Goal: Task Accomplishment & Management: Complete application form

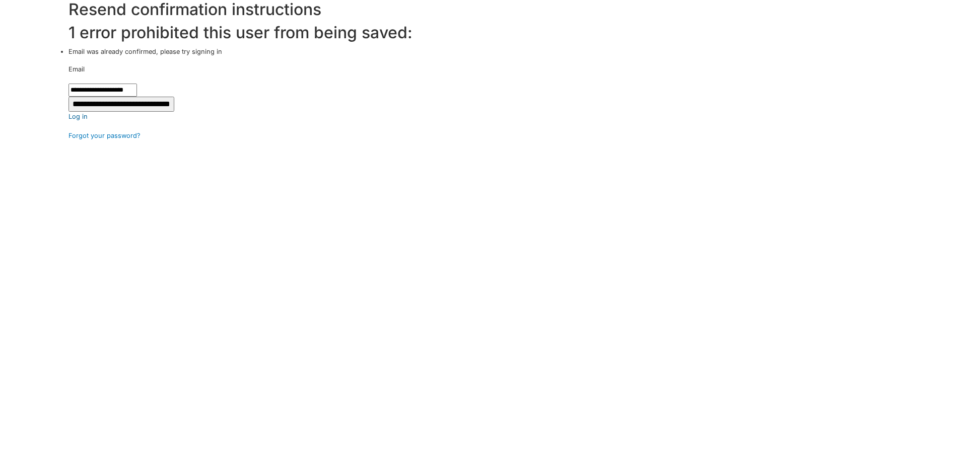
click at [82, 114] on link "Log in" at bounding box center [515, 117] width 894 height 10
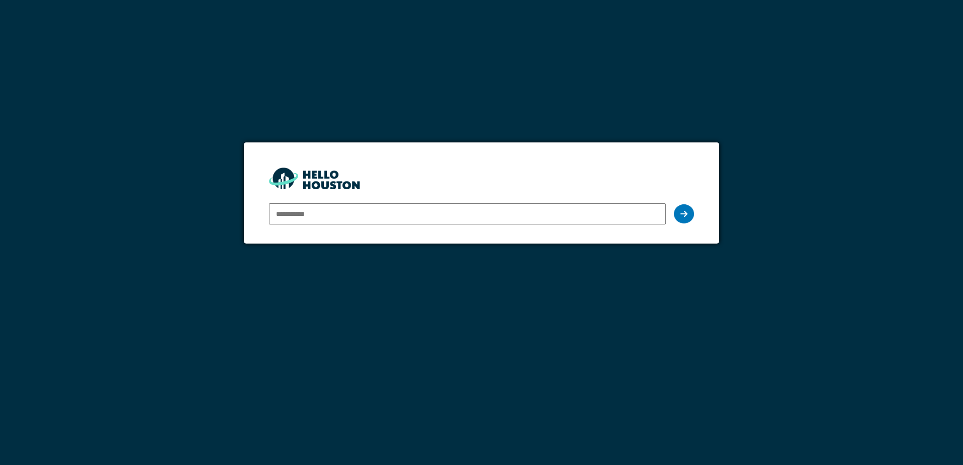
click at [336, 208] on input "email" at bounding box center [467, 213] width 396 height 21
type input "**********"
click at [689, 213] on div at bounding box center [684, 213] width 20 height 19
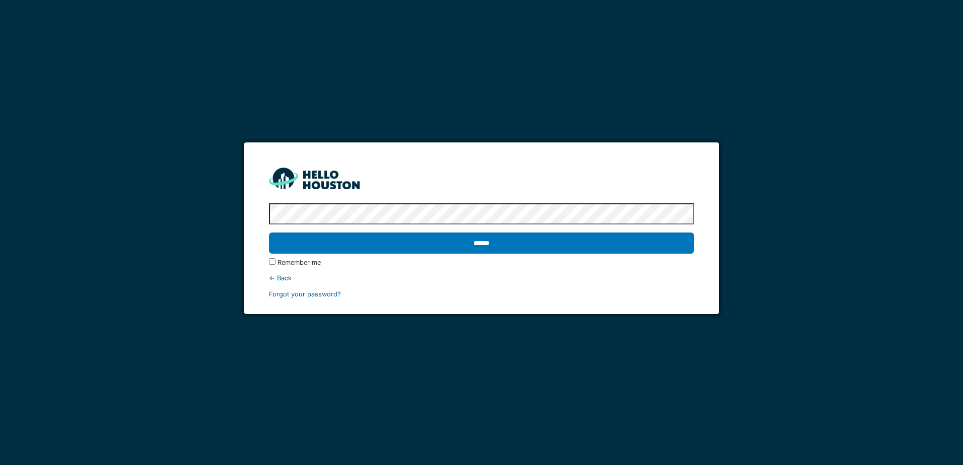
click at [314, 297] on link "Forgot your password?" at bounding box center [305, 295] width 72 height 8
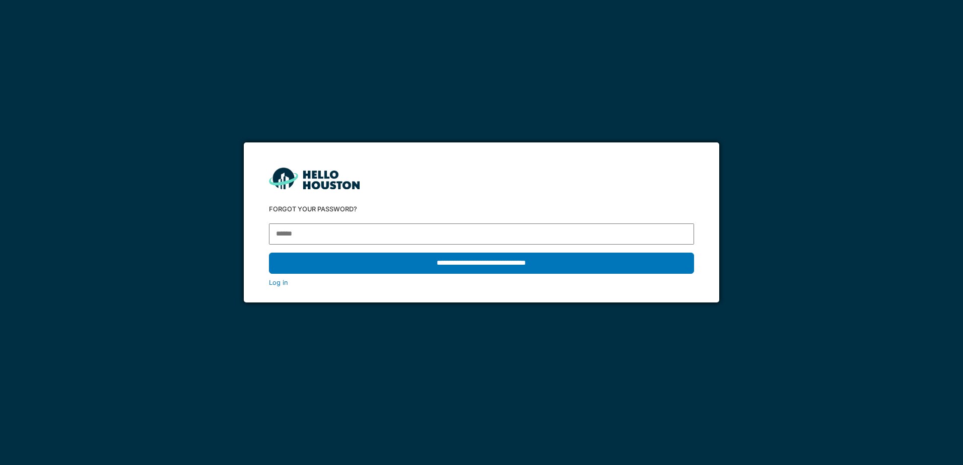
click at [314, 233] on input "email" at bounding box center [481, 234] width 424 height 21
type input "**********"
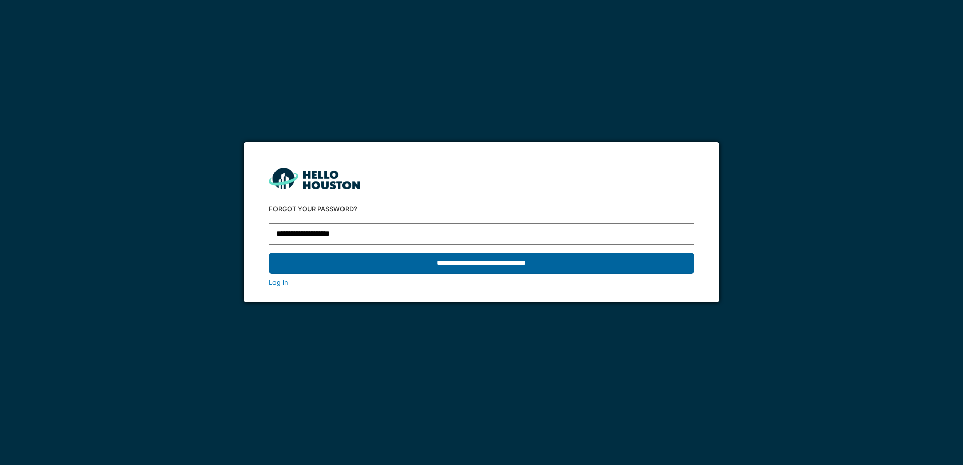
click at [458, 267] on input "**********" at bounding box center [481, 263] width 424 height 21
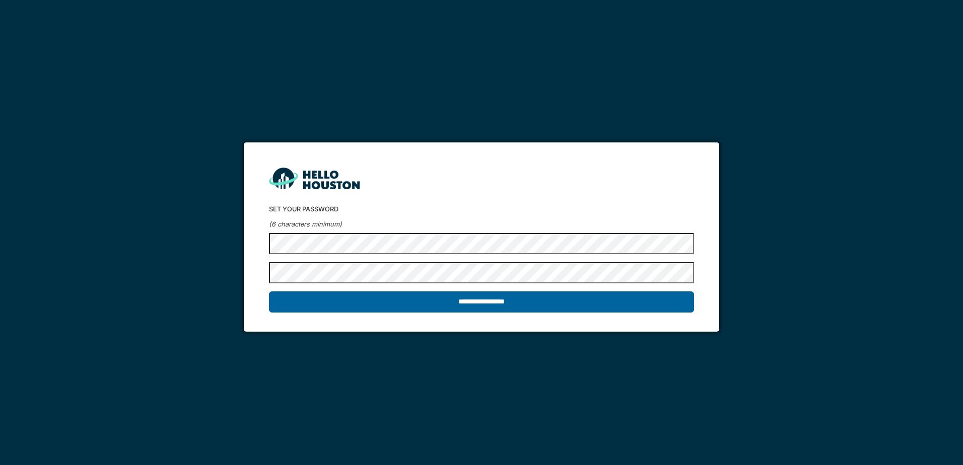
click at [447, 300] on input "**********" at bounding box center [481, 302] width 424 height 21
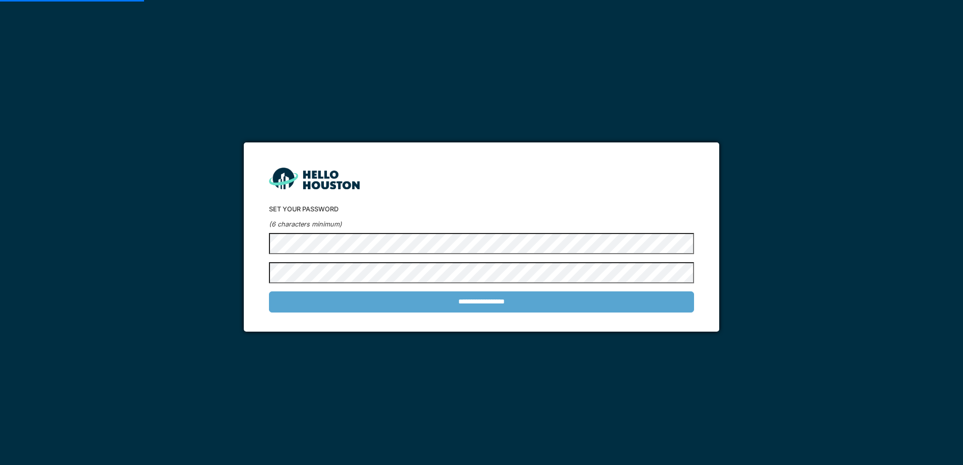
click at [474, 302] on div "**********" at bounding box center [481, 301] width 424 height 29
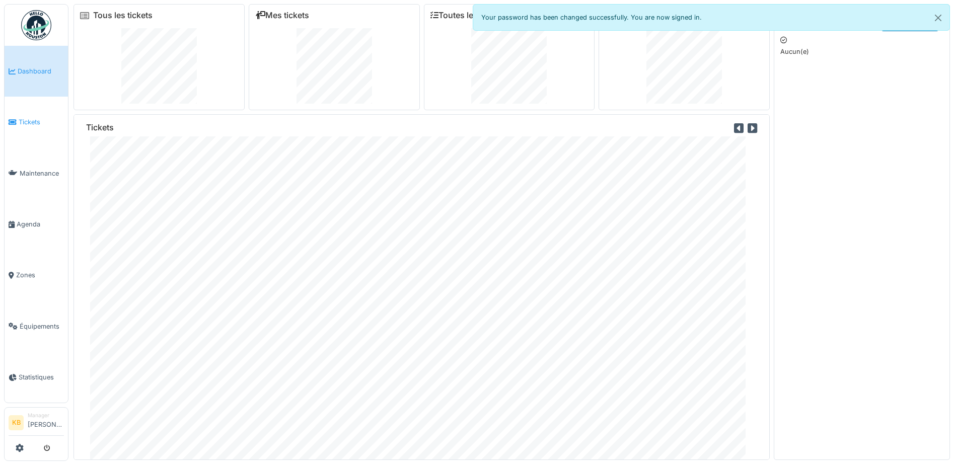
click at [31, 120] on span "Tickets" at bounding box center [41, 122] width 45 height 10
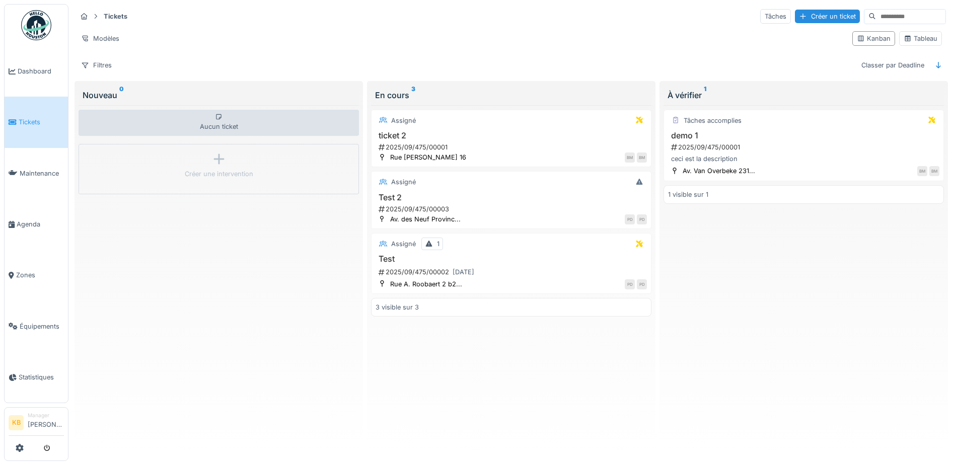
click at [114, 95] on div "Nouveau 0" at bounding box center [219, 95] width 272 height 12
click at [796, 17] on div "Créer un ticket" at bounding box center [827, 17] width 65 height 14
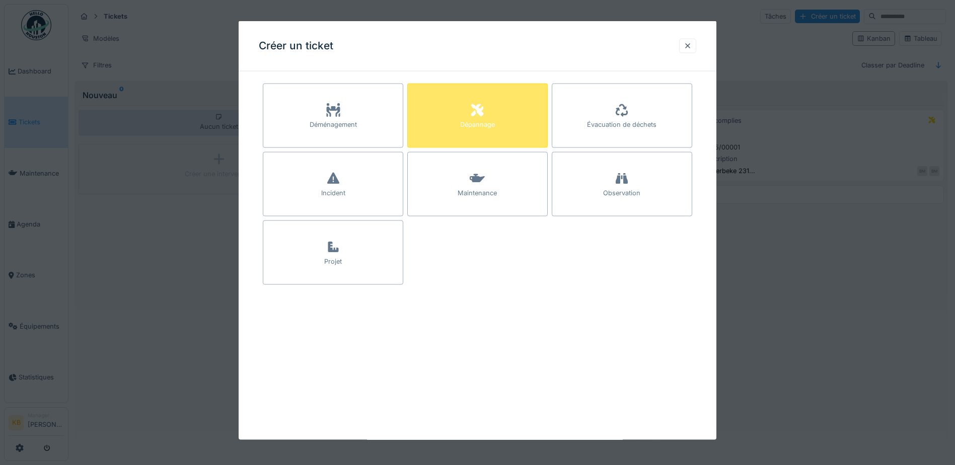
click at [496, 116] on div "Dépannage" at bounding box center [477, 116] width 140 height 64
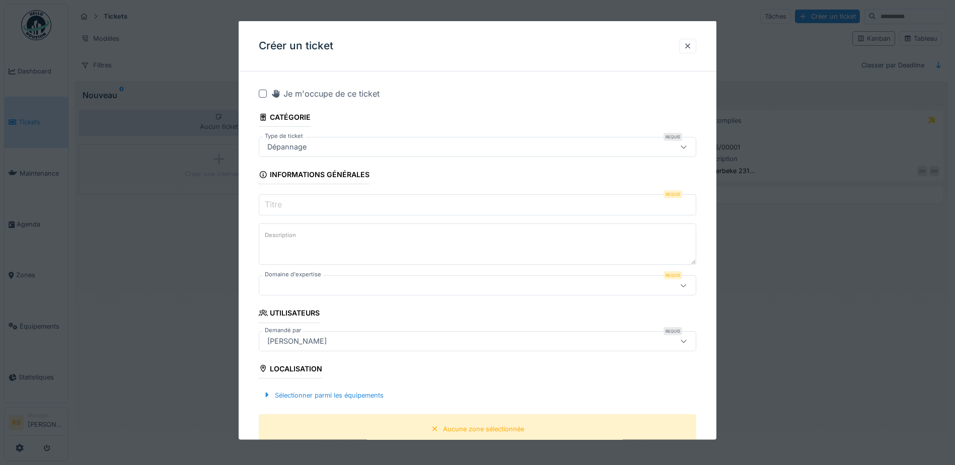
click at [315, 206] on input "Titre" at bounding box center [478, 204] width 438 height 21
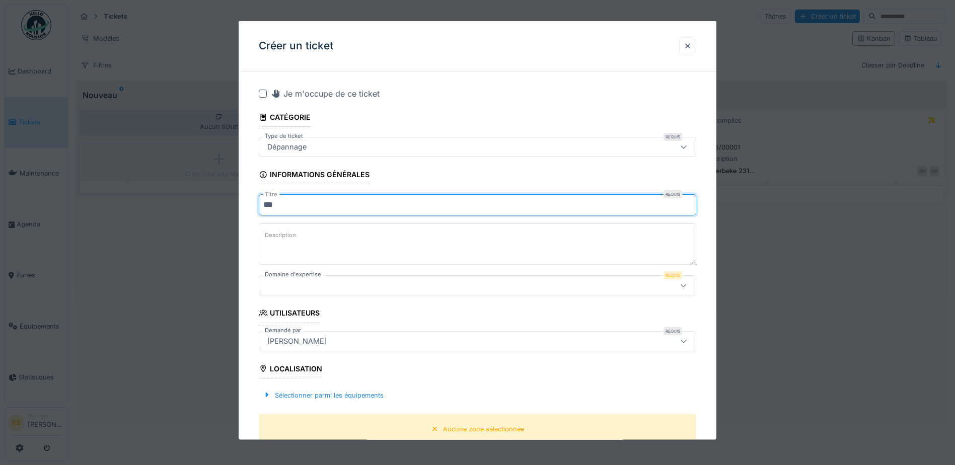
type input "***"
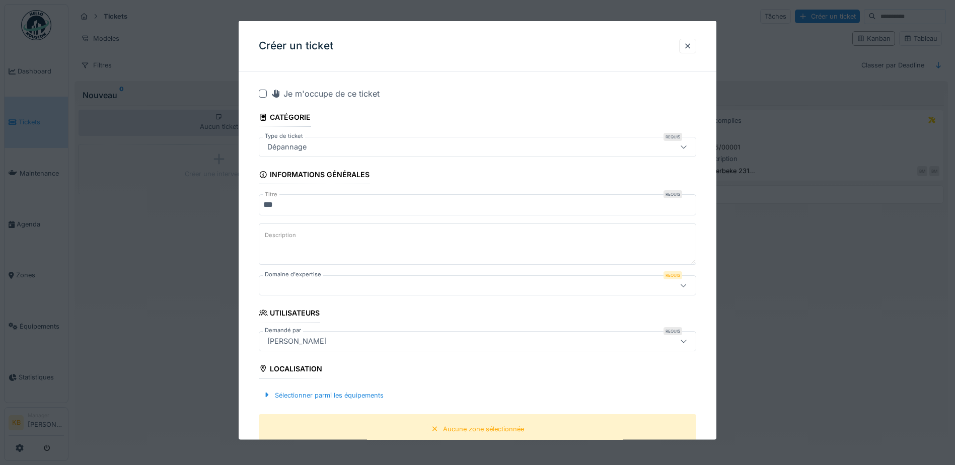
click at [346, 280] on div at bounding box center [451, 285] width 377 height 11
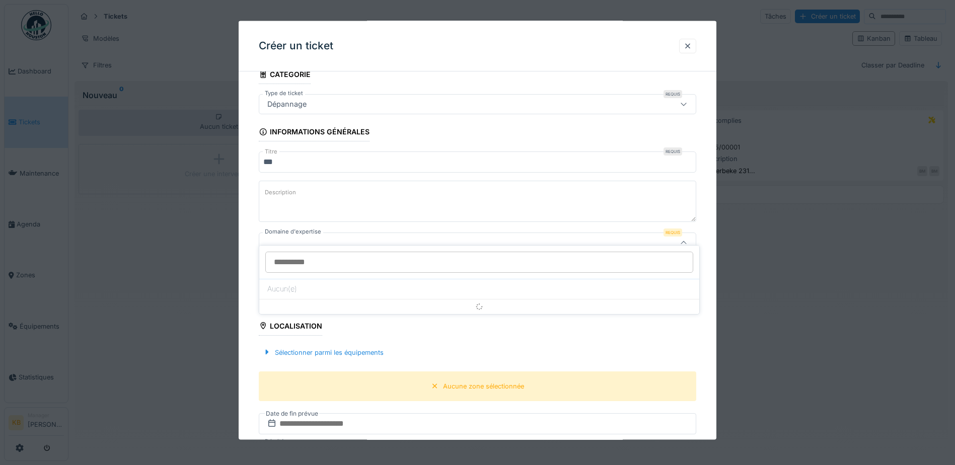
scroll to position [55, 0]
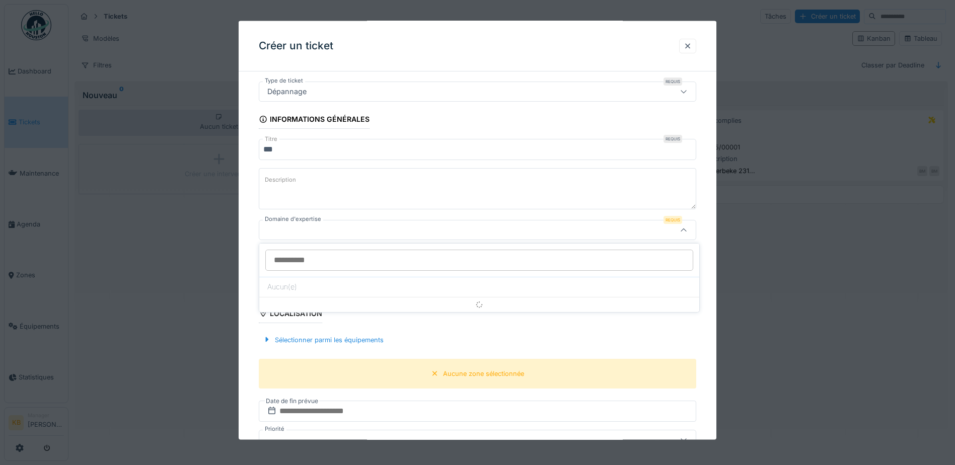
click at [352, 260] on input "Domaine d'expertise" at bounding box center [479, 260] width 428 height 21
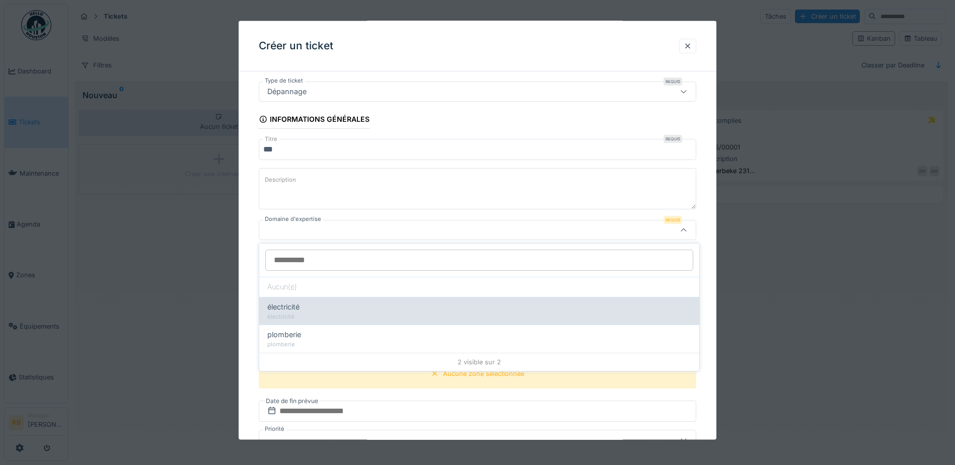
click at [307, 308] on div "électricité" at bounding box center [479, 307] width 424 height 11
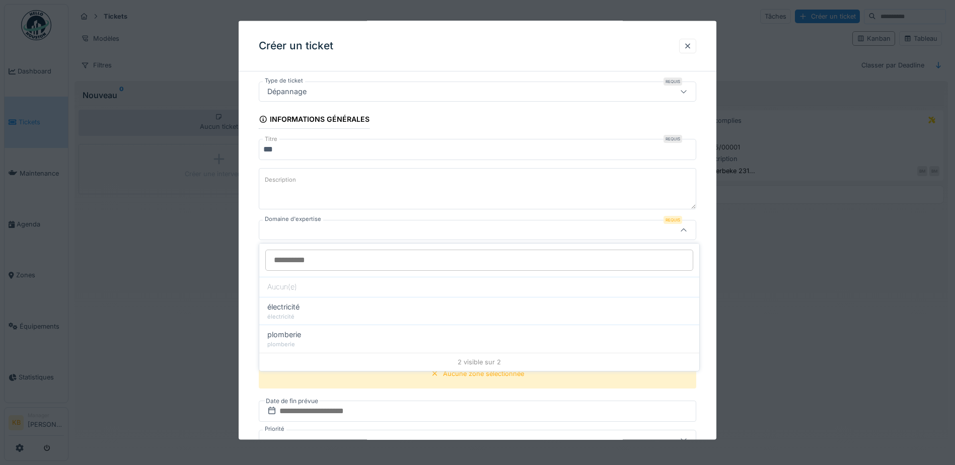
type input "****"
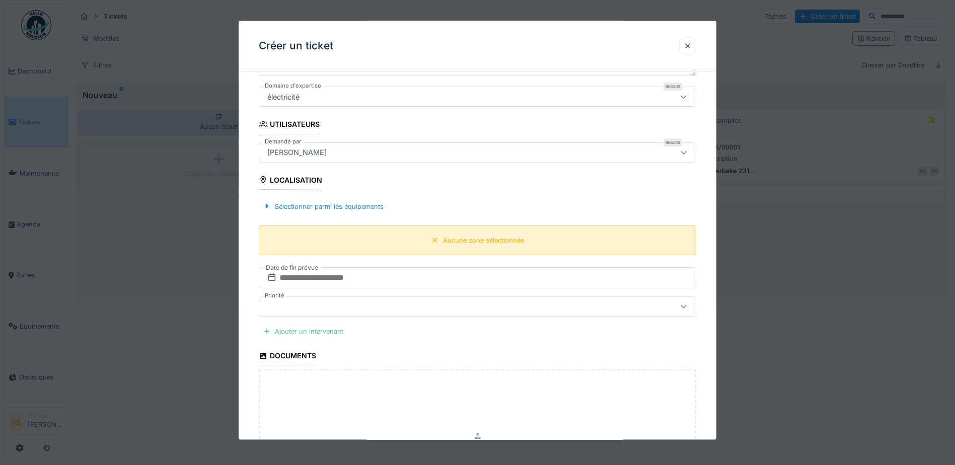
scroll to position [206, 0]
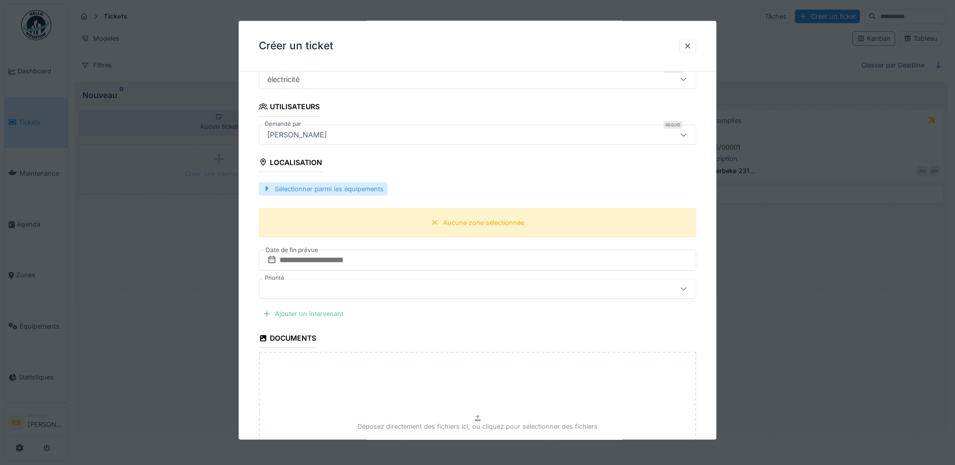
click at [293, 190] on div "Sélectionner parmi les équipements" at bounding box center [323, 189] width 129 height 14
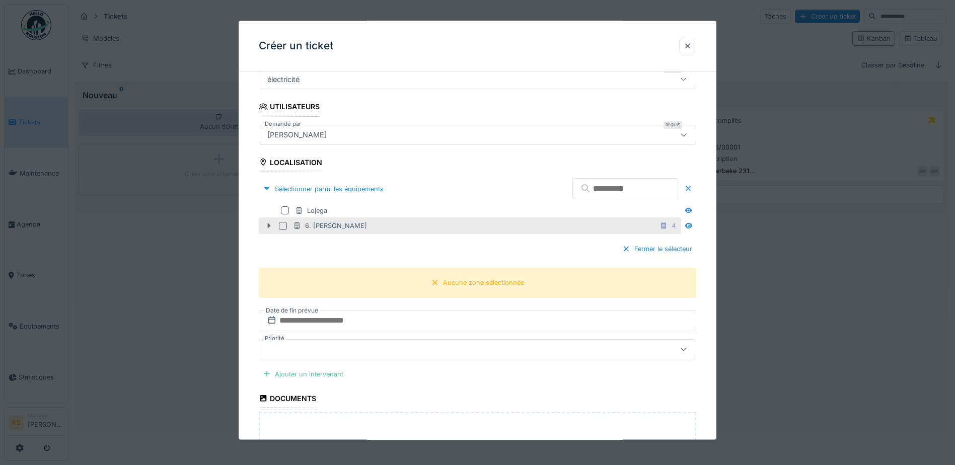
click at [270, 226] on icon at bounding box center [269, 225] width 3 height 5
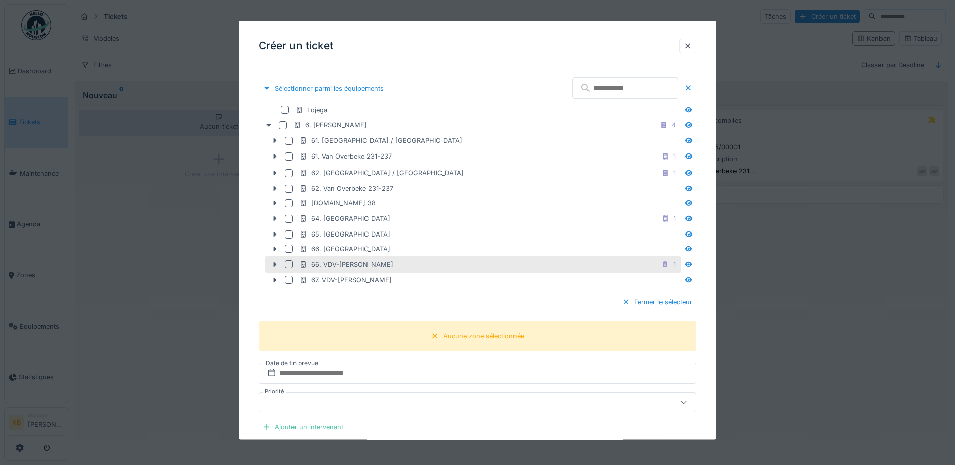
scroll to position [257, 0]
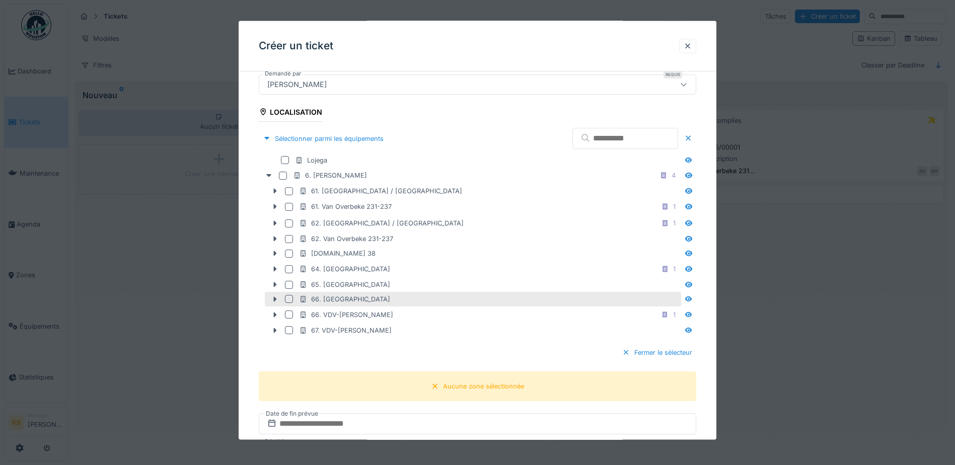
click at [321, 304] on div "66. Cité jardin VDV" at bounding box center [473, 299] width 416 height 15
click at [277, 300] on icon at bounding box center [275, 299] width 8 height 7
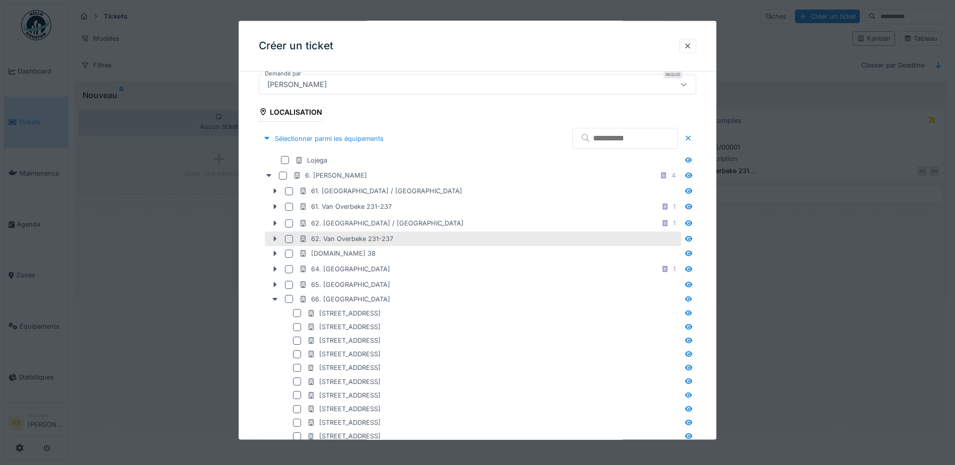
click at [277, 239] on icon at bounding box center [275, 239] width 8 height 7
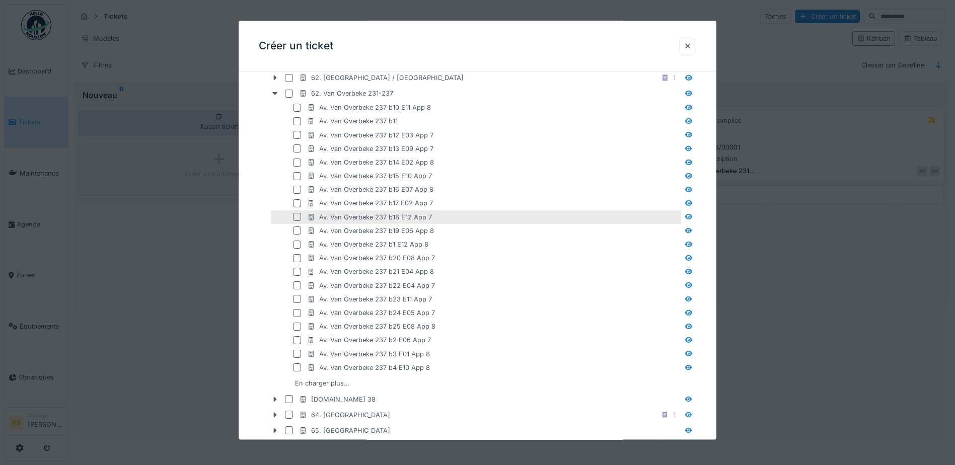
scroll to position [408, 0]
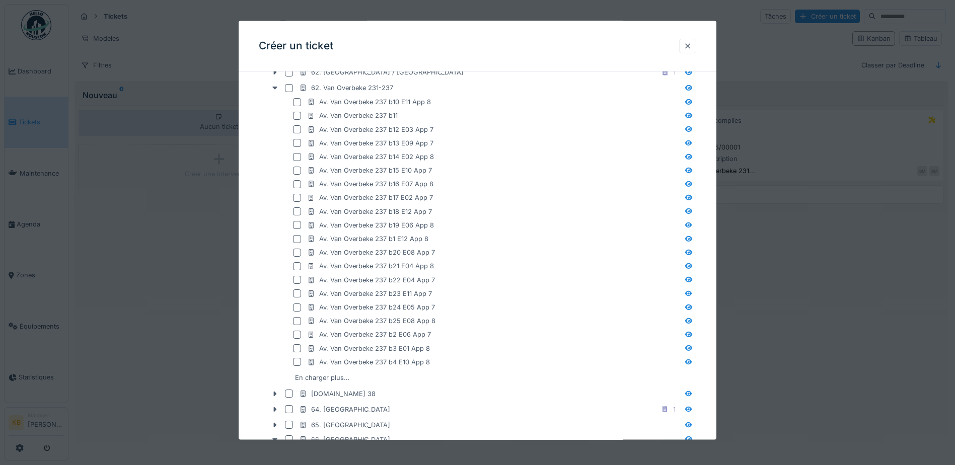
click at [692, 47] on div at bounding box center [688, 46] width 8 height 10
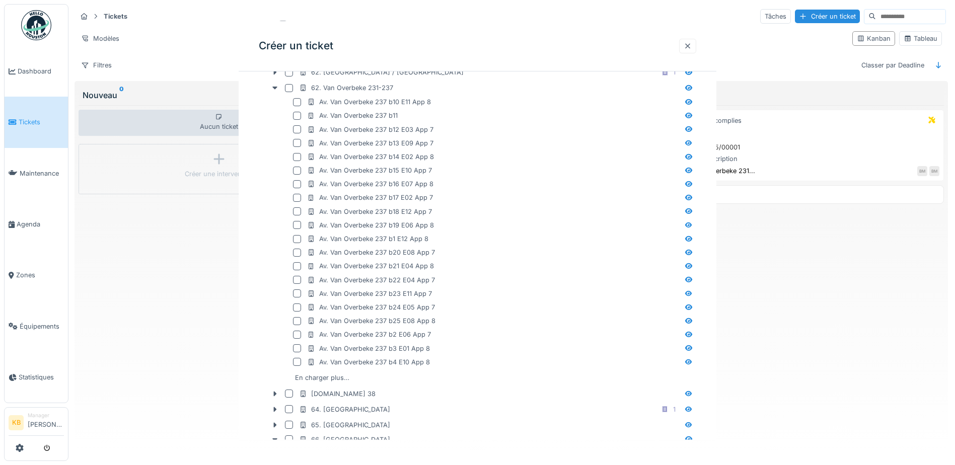
scroll to position [0, 0]
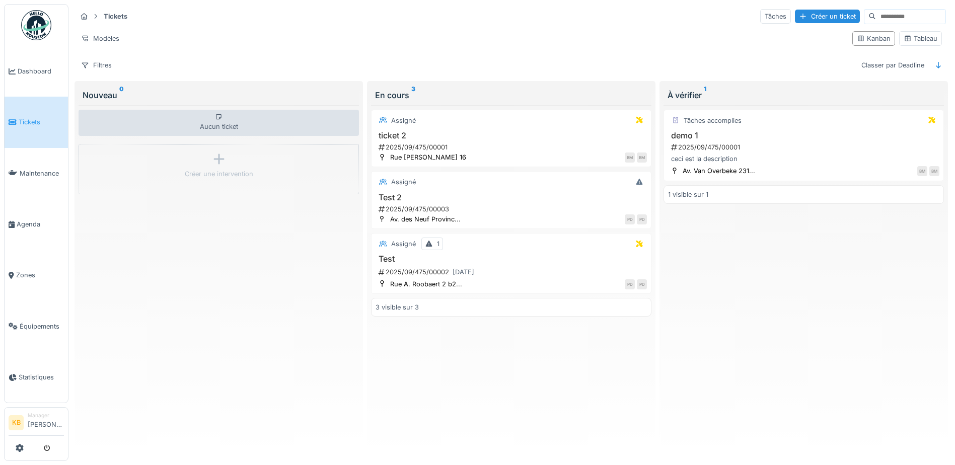
click at [938, 256] on div "À vérifier 1 Tâches accomplies demo 1 2025/09/475/00001 ceci est la description…" at bounding box center [804, 268] width 288 height 375
click at [42, 111] on link "Tickets" at bounding box center [36, 122] width 63 height 51
click at [113, 95] on div "Nouveau 0" at bounding box center [219, 95] width 272 height 12
click at [105, 95] on div "Nouveau 0" at bounding box center [219, 95] width 272 height 12
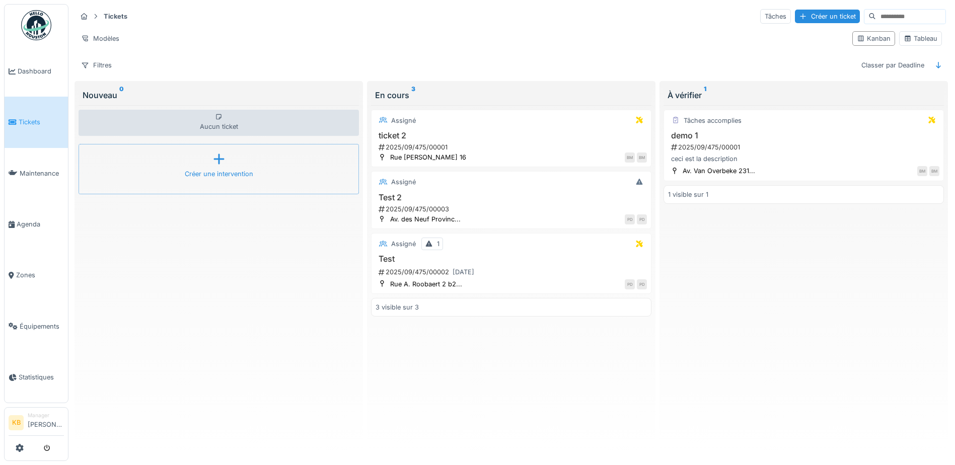
click at [214, 157] on icon at bounding box center [218, 159] width 15 height 12
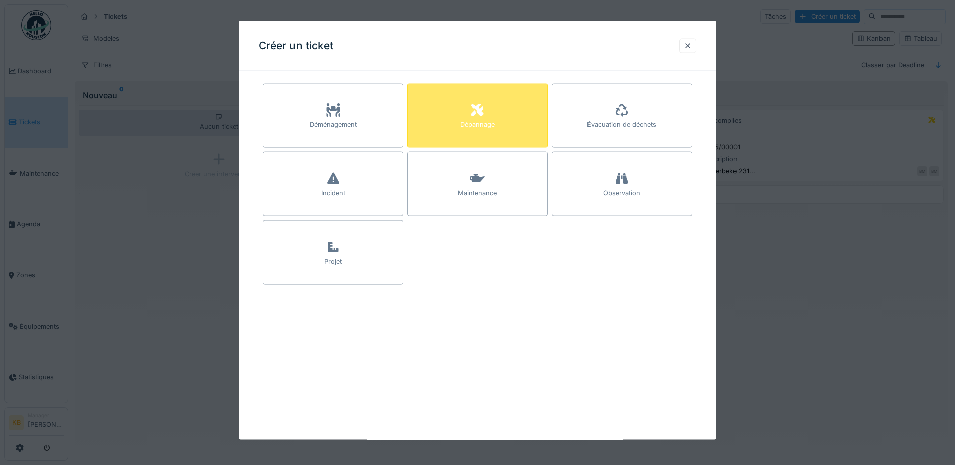
click at [485, 102] on div at bounding box center [477, 111] width 15 height 18
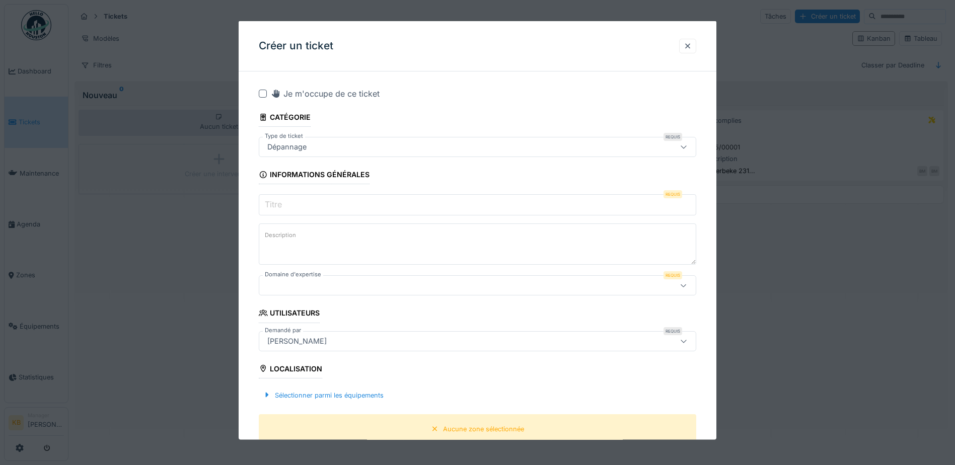
click at [287, 207] on input "Titre" at bounding box center [478, 204] width 438 height 21
click at [311, 236] on textarea "Description" at bounding box center [478, 244] width 438 height 41
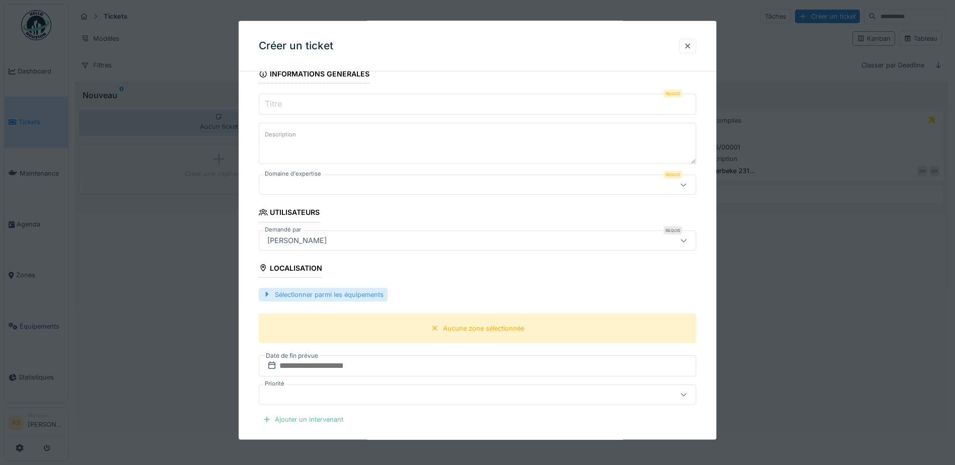
click at [359, 295] on div "Sélectionner parmi les équipements" at bounding box center [323, 294] width 129 height 14
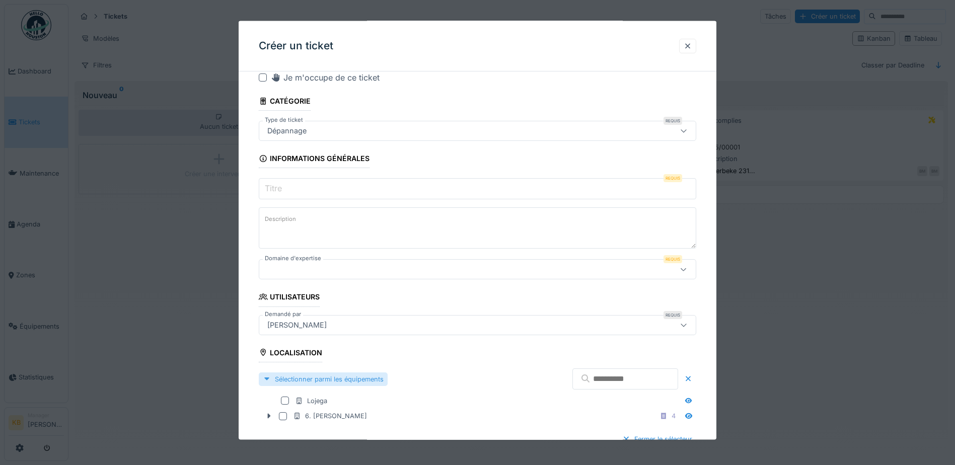
scroll to position [0, 0]
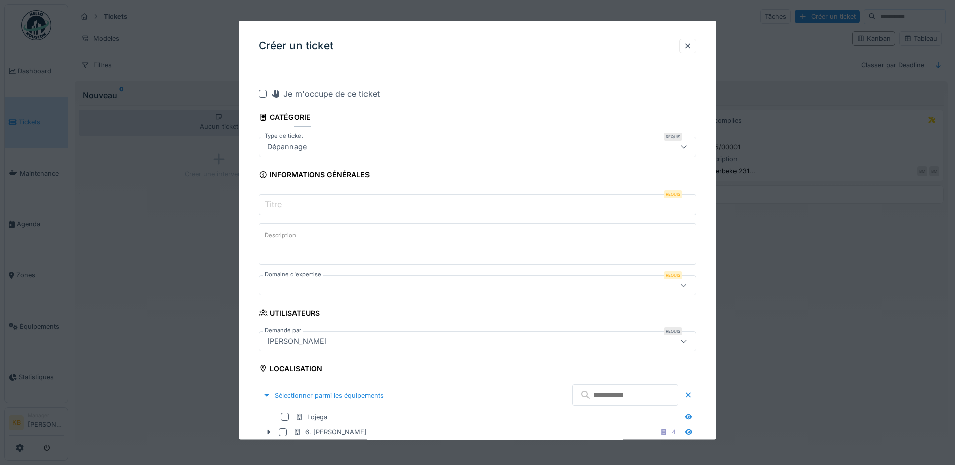
click at [686, 284] on icon at bounding box center [684, 285] width 8 height 7
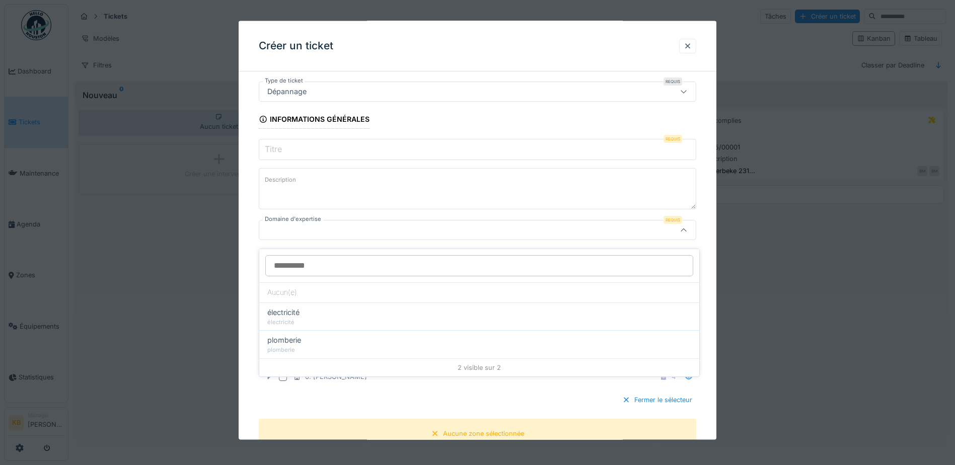
scroll to position [7, 0]
click at [713, 311] on div "**********" at bounding box center [478, 402] width 478 height 756
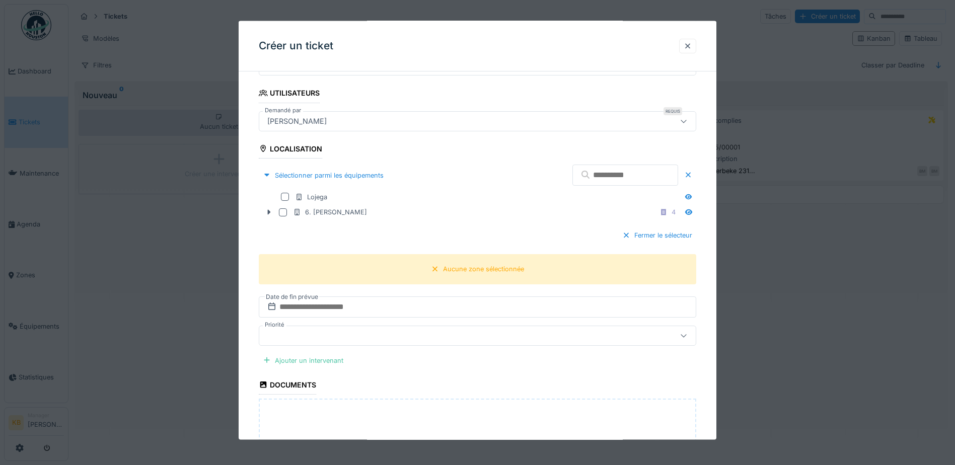
scroll to position [206, 0]
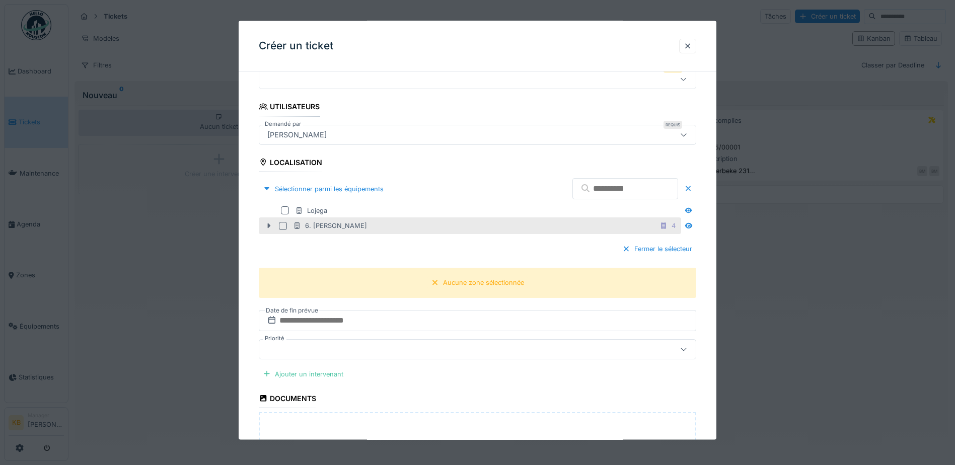
click at [268, 224] on icon at bounding box center [269, 225] width 3 height 5
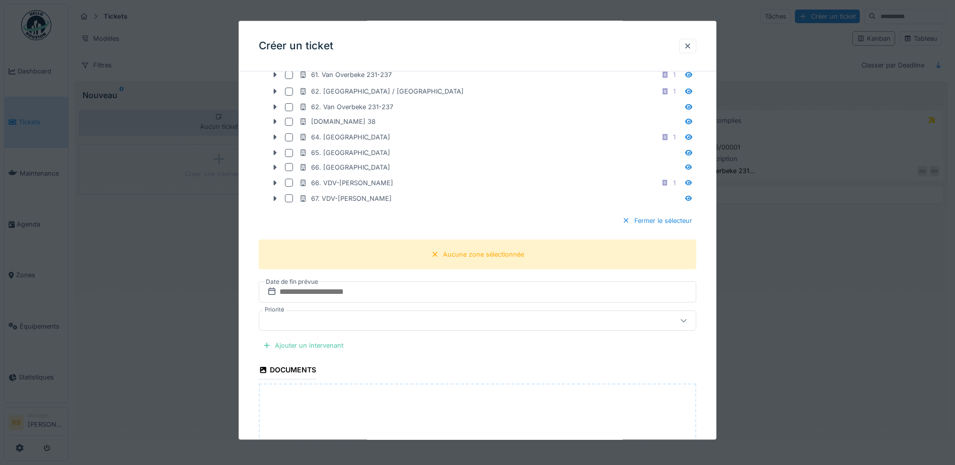
scroll to position [408, 0]
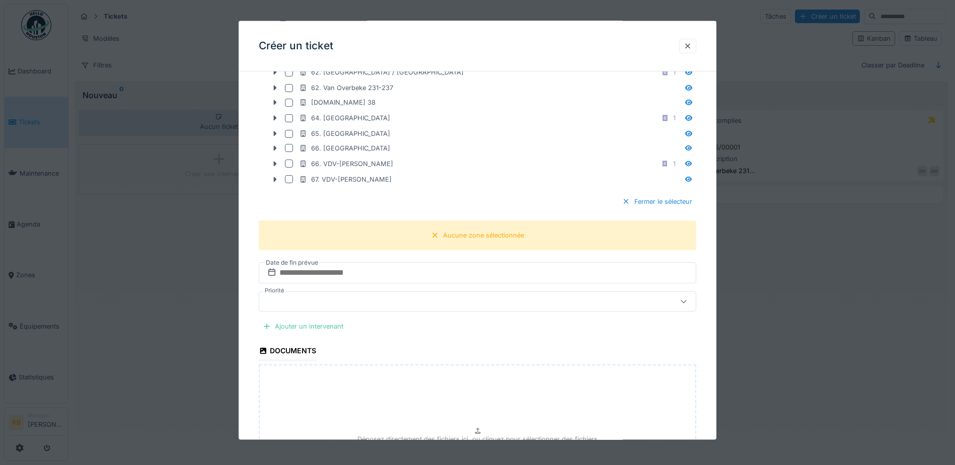
click at [683, 301] on icon at bounding box center [684, 301] width 8 height 7
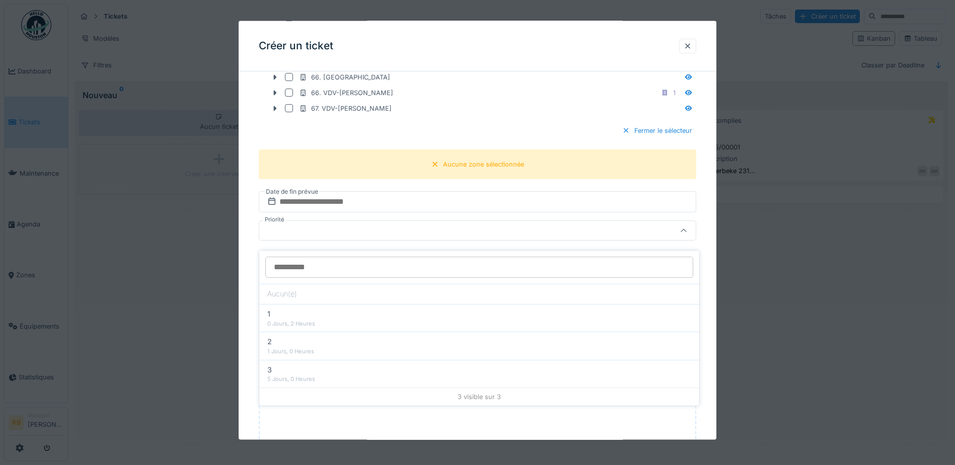
click at [610, 218] on fieldset "**********" at bounding box center [478, 45] width 438 height 889
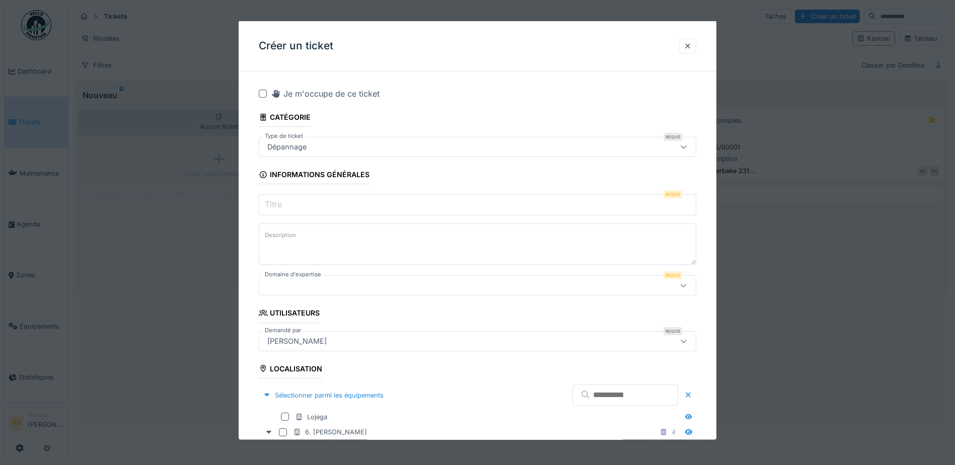
scroll to position [0, 0]
click at [691, 45] on div at bounding box center [688, 46] width 8 height 10
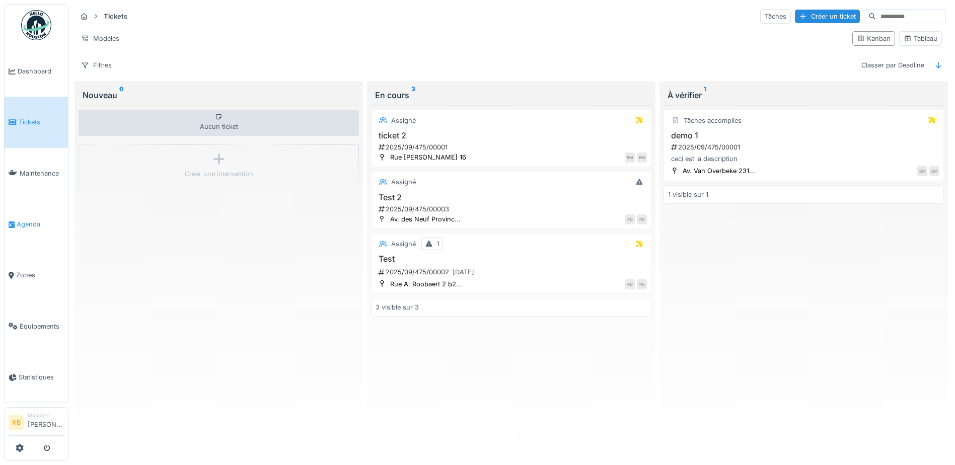
click at [13, 221] on icon at bounding box center [12, 224] width 6 height 7
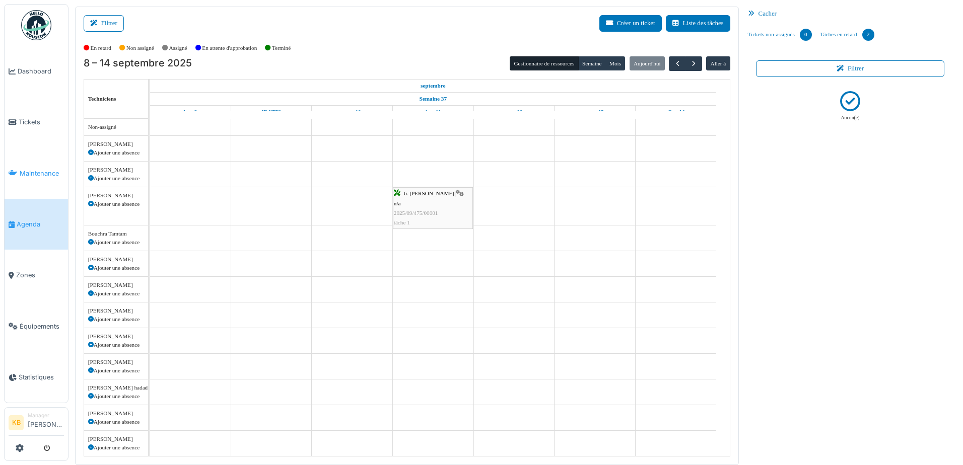
click at [48, 173] on span "Maintenance" at bounding box center [42, 174] width 44 height 10
